Goal: Information Seeking & Learning: Learn about a topic

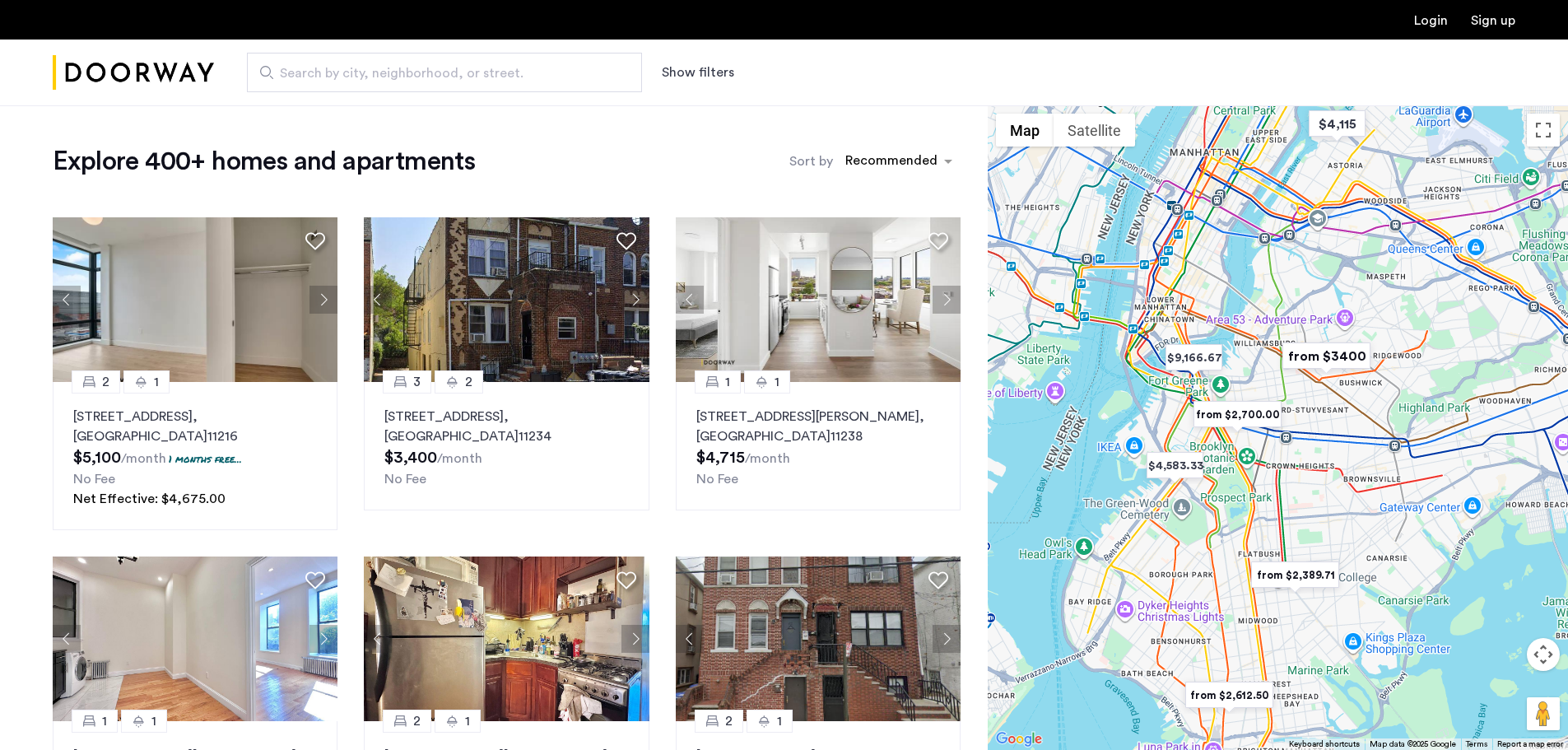
click at [437, 71] on span "Search by city, neighborhood, or street." at bounding box center [438, 73] width 316 height 19
click at [437, 71] on input "Search by city, neighborhood, or street." at bounding box center [444, 72] width 395 height 40
type input "**********"
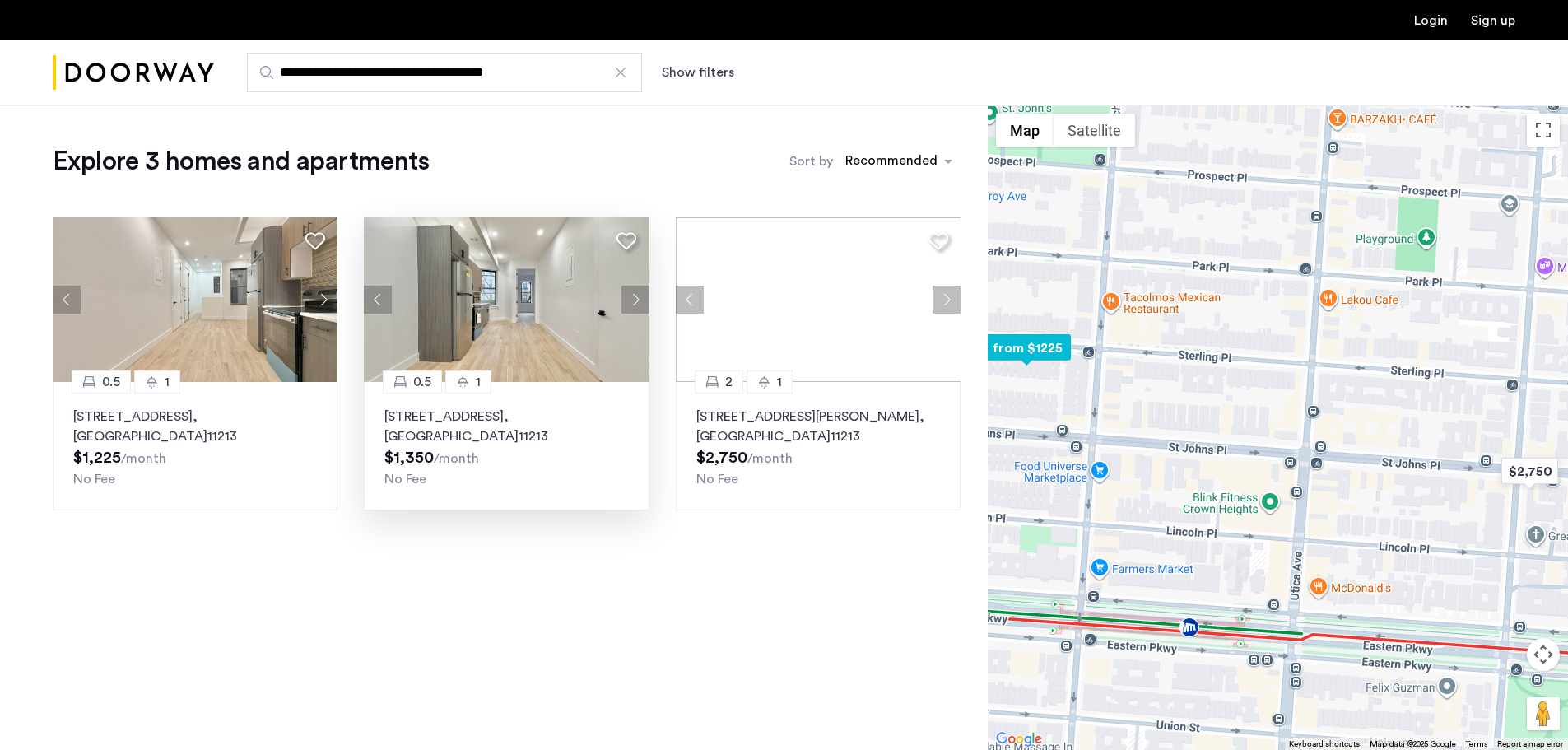
click at [625, 296] on button "Next apartment" at bounding box center [635, 299] width 28 height 28
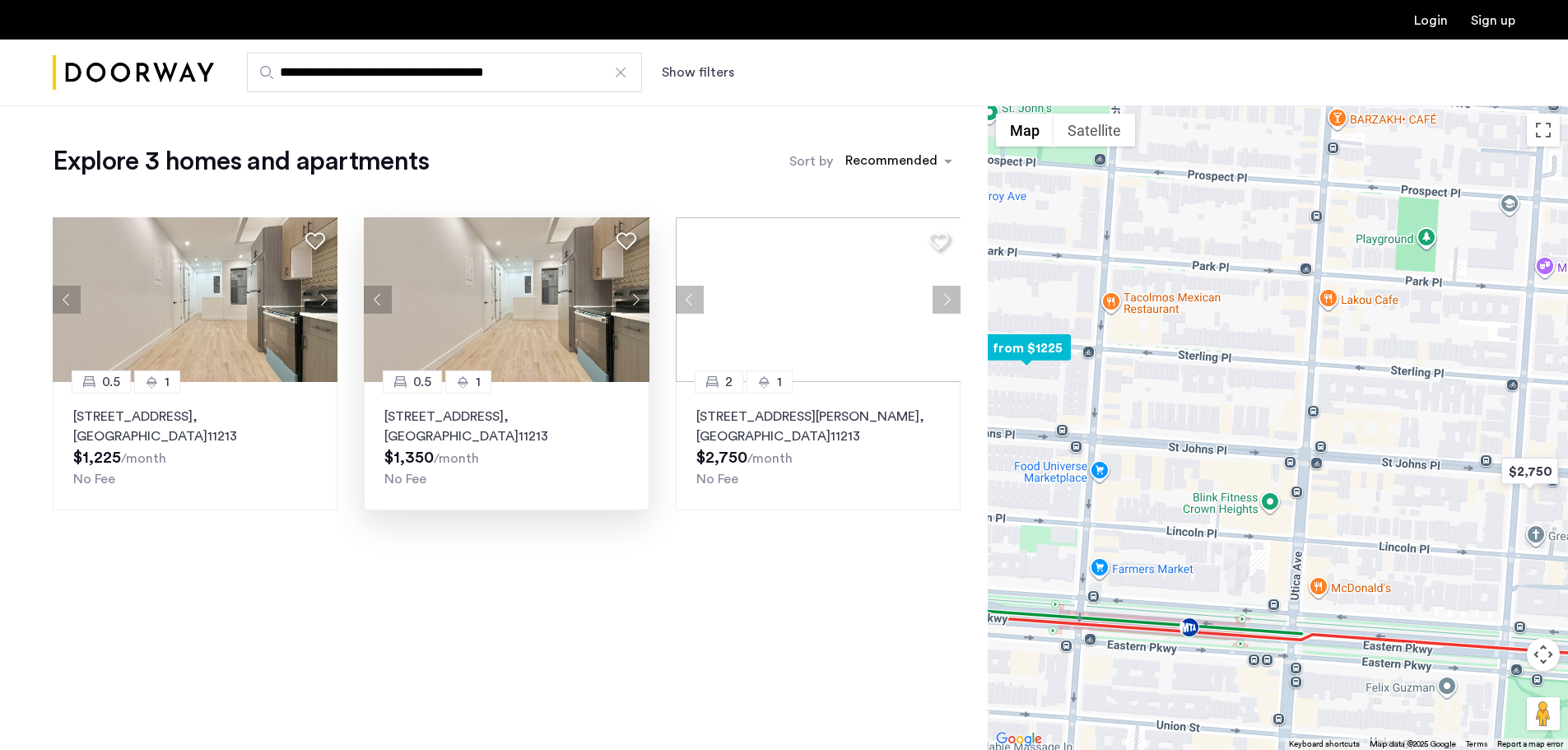
click at [625, 296] on button "Next apartment" at bounding box center [635, 299] width 28 height 28
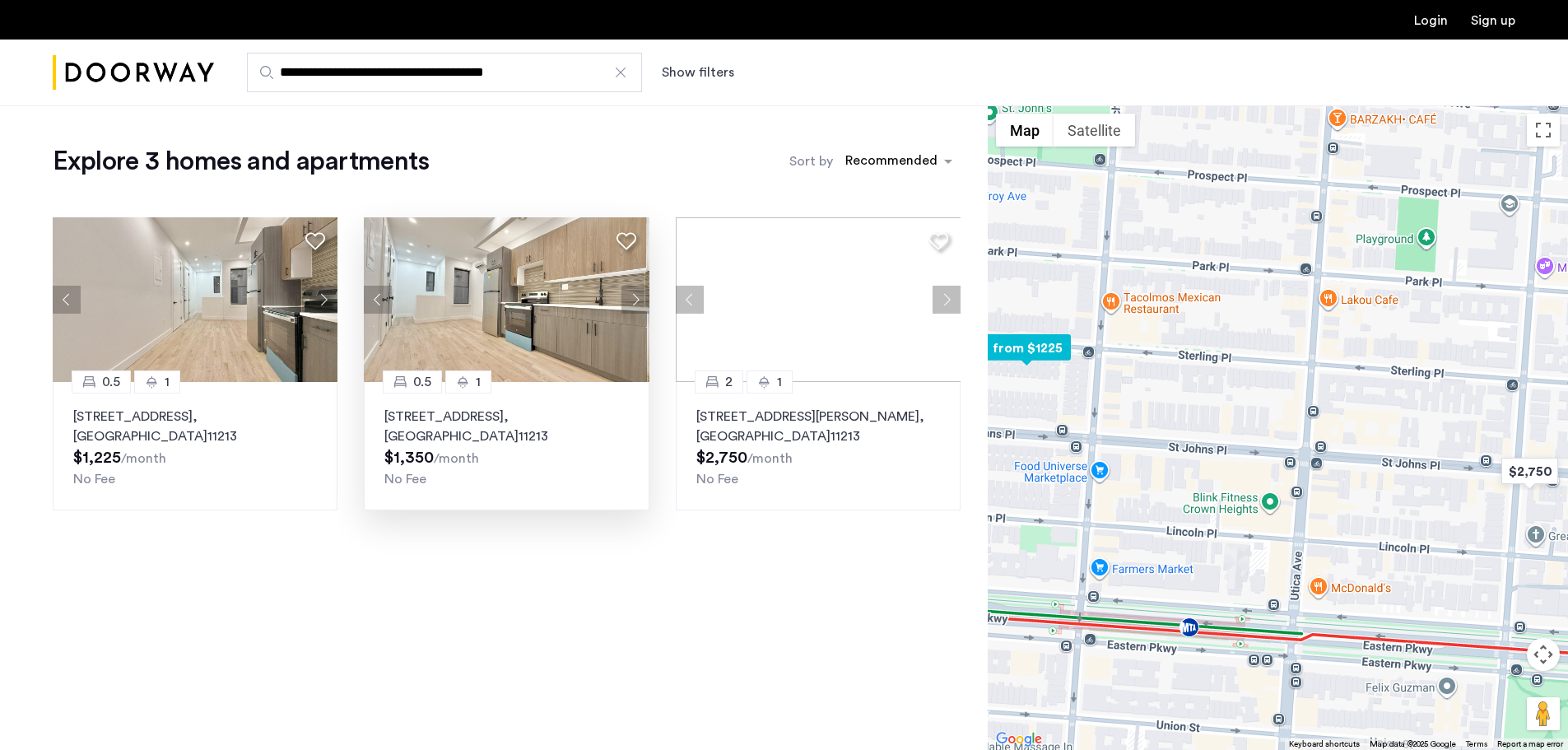
click at [625, 296] on button "Next apartment" at bounding box center [635, 299] width 28 height 28
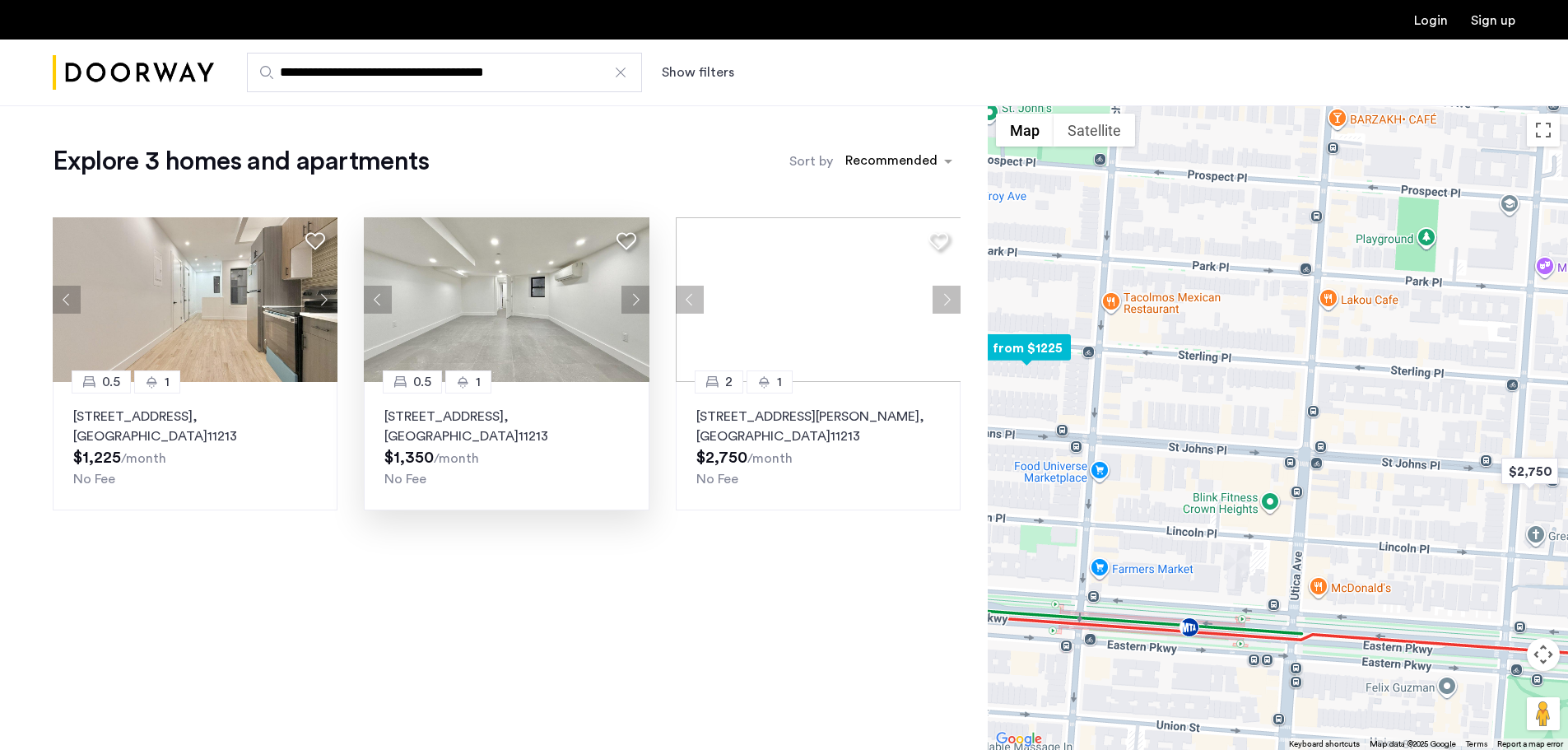
click at [625, 296] on button "Next apartment" at bounding box center [635, 299] width 28 height 28
